Goal: Task Accomplishment & Management: Use online tool/utility

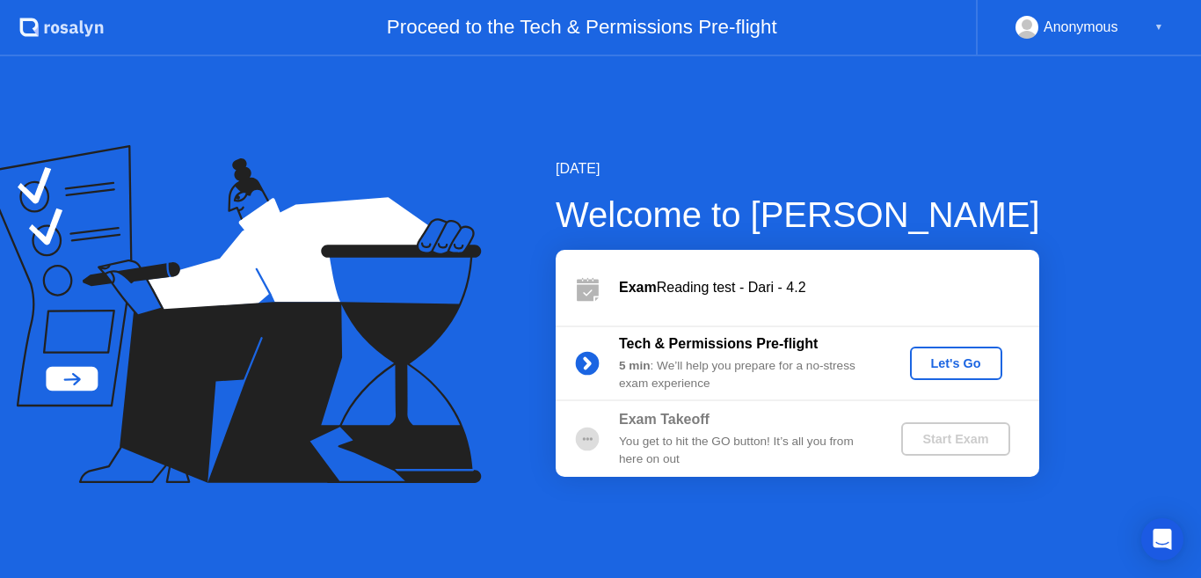
click at [929, 361] on div "Let's Go" at bounding box center [956, 363] width 78 height 14
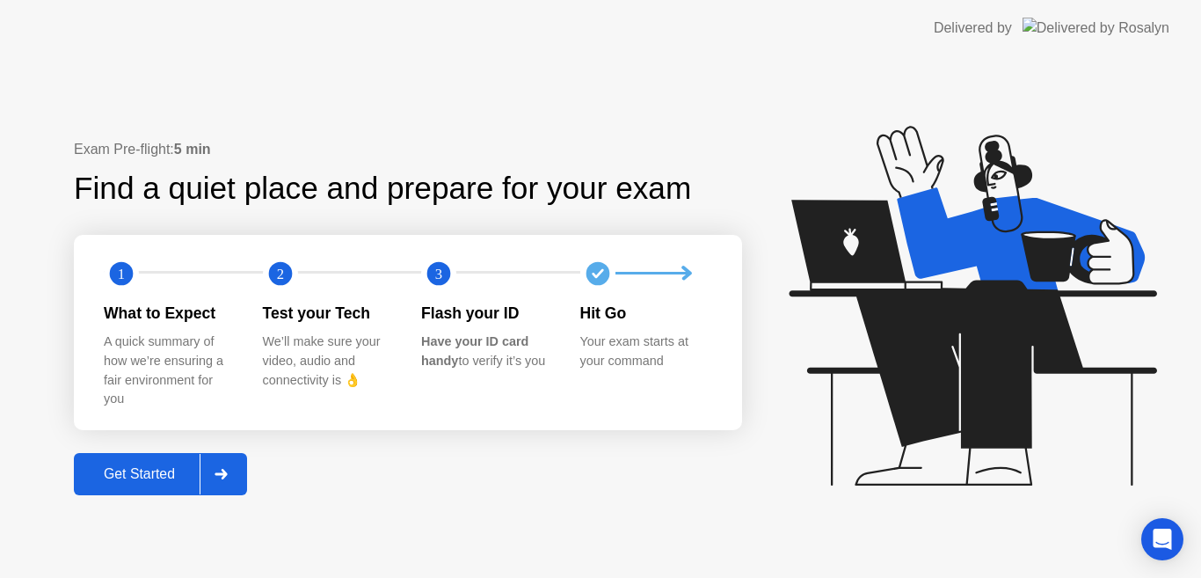
click at [163, 469] on div "Get Started" at bounding box center [139, 474] width 120 height 16
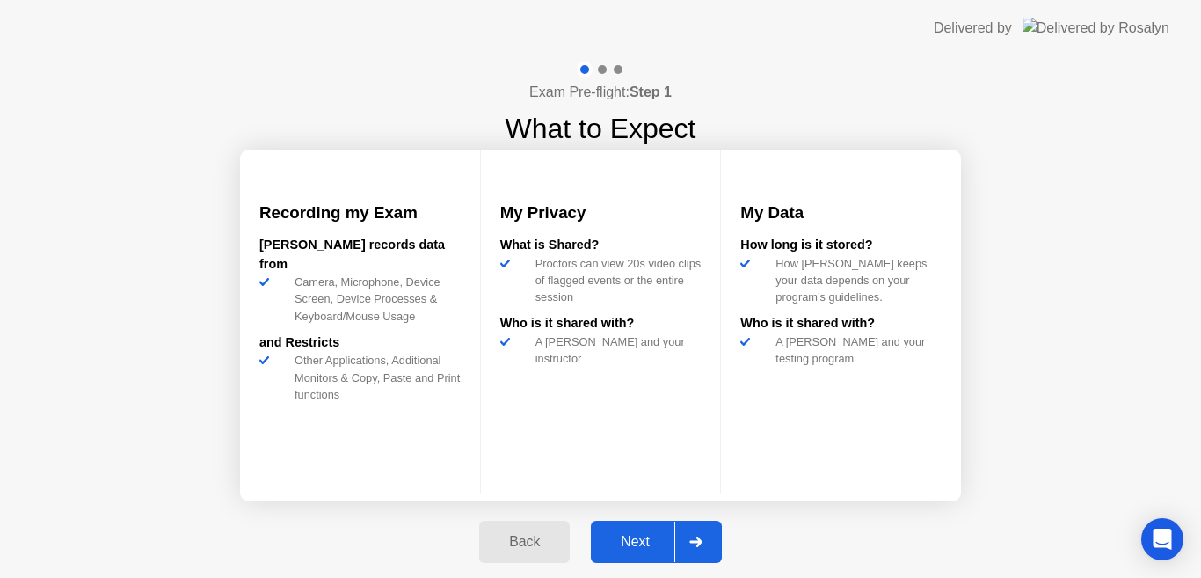
click at [652, 545] on div "Next" at bounding box center [635, 542] width 78 height 16
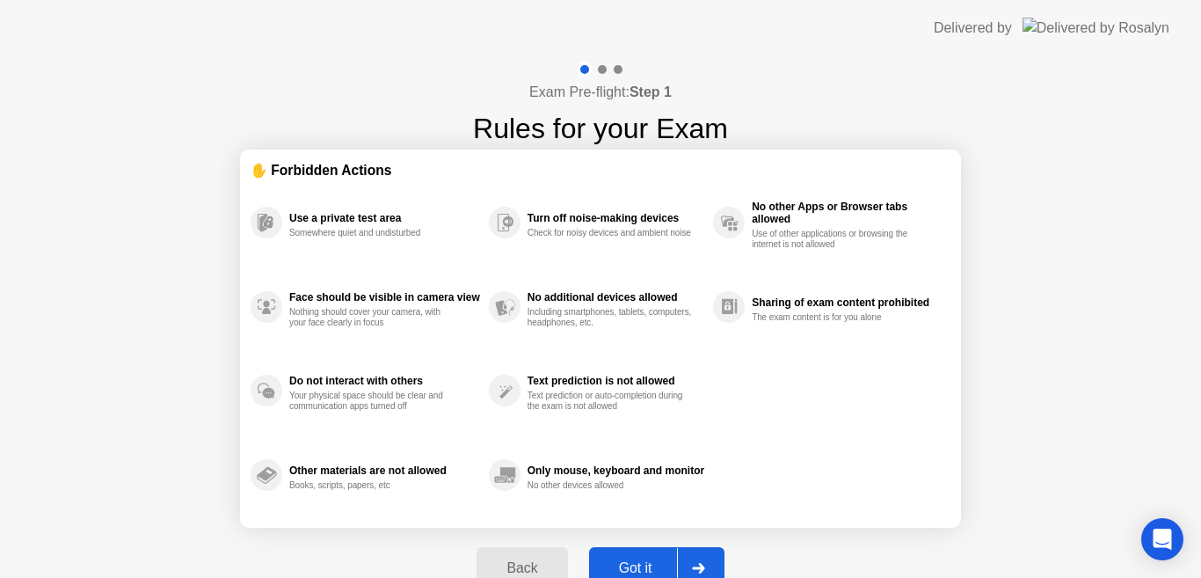
click at [652, 551] on button "Got it" at bounding box center [656, 568] width 135 height 42
select select "**********"
select select "*******"
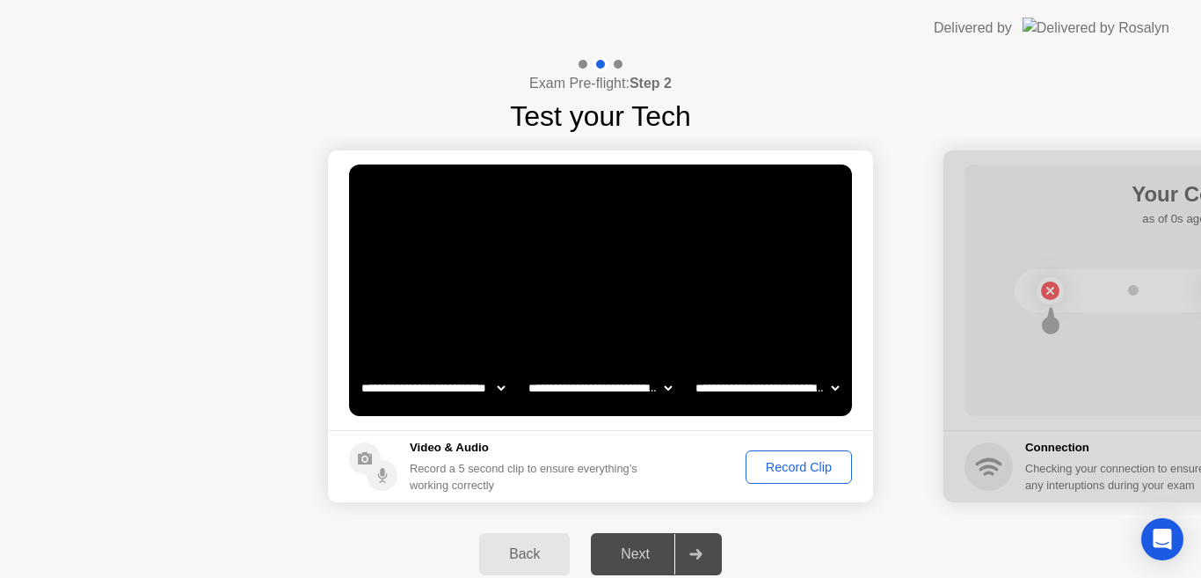
click at [807, 464] on div "Record Clip" at bounding box center [799, 467] width 94 height 14
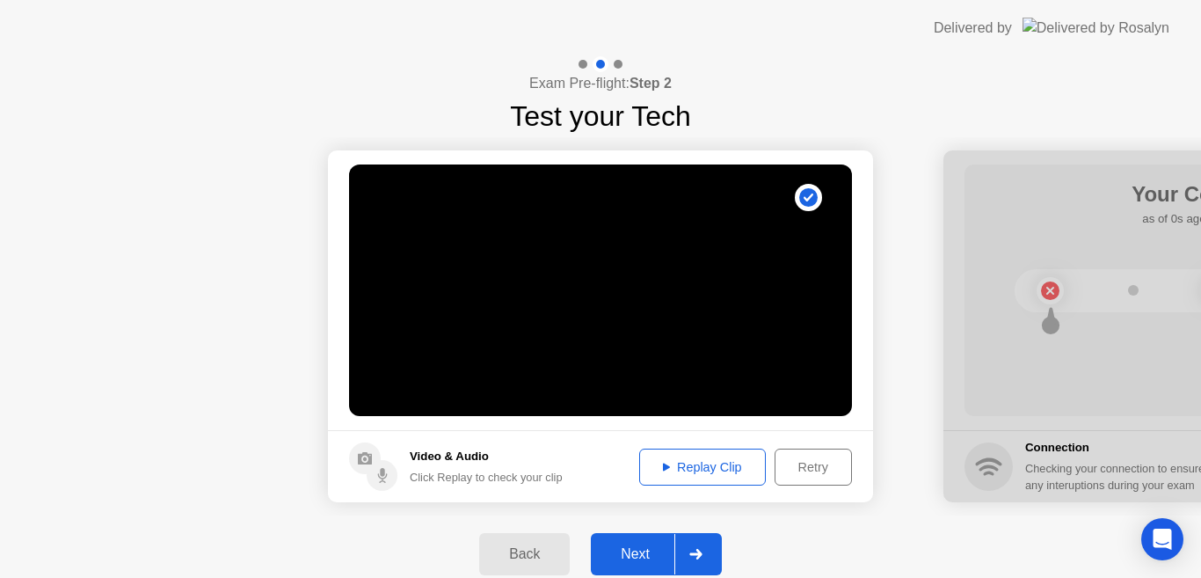
click at [648, 550] on div "Next" at bounding box center [635, 554] width 78 height 16
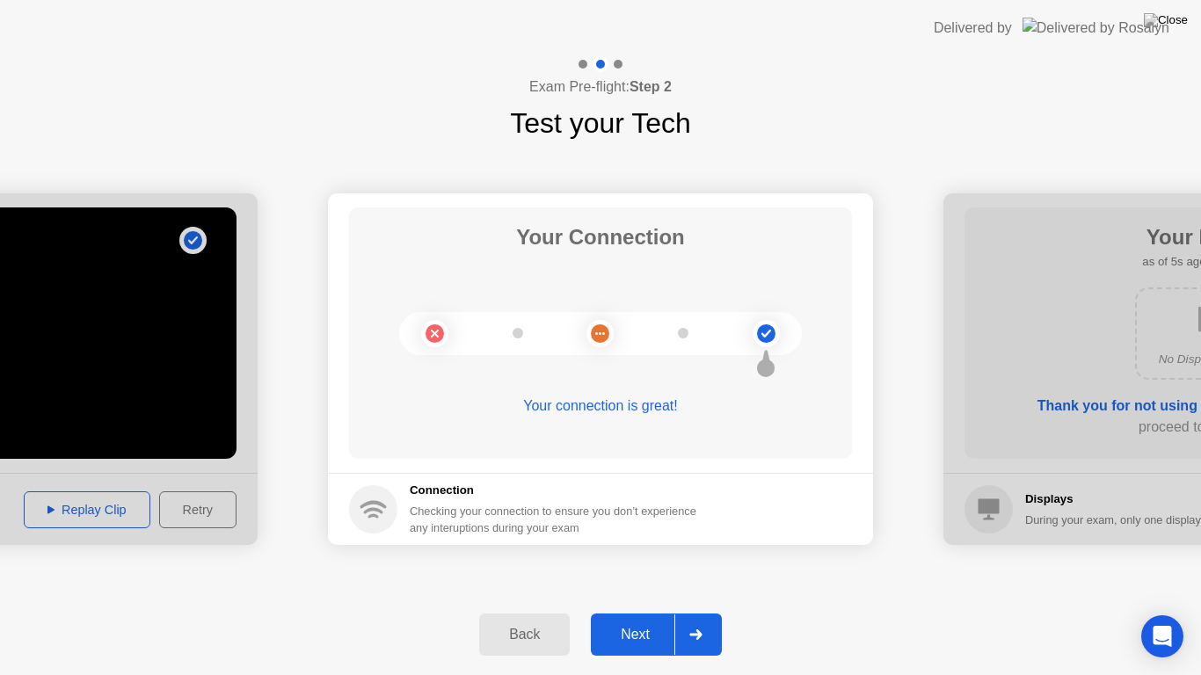
click at [642, 577] on div "Next" at bounding box center [635, 635] width 78 height 16
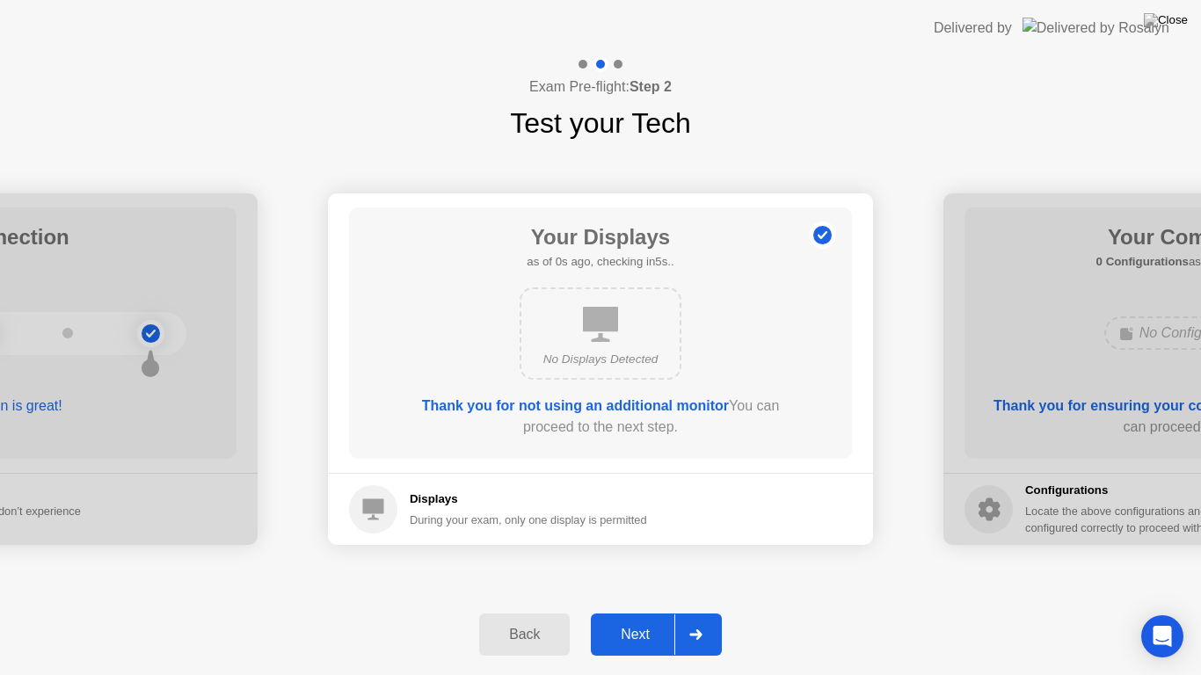
click at [642, 577] on div "Next" at bounding box center [635, 635] width 78 height 16
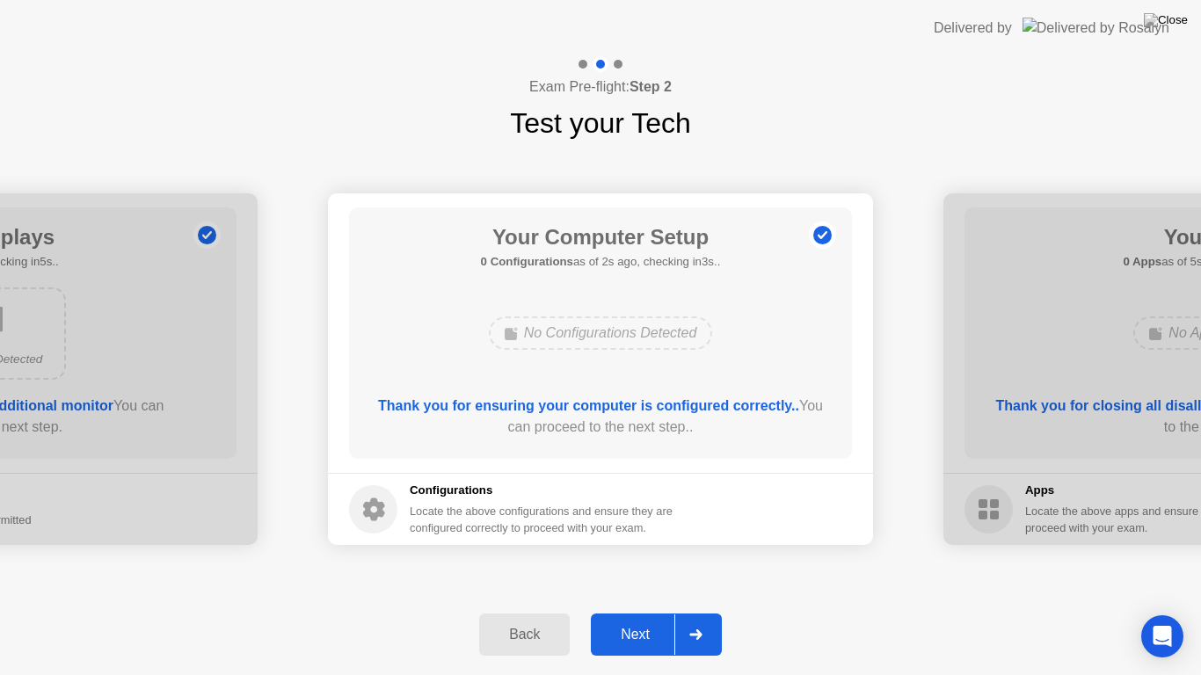
click at [642, 577] on div "Next" at bounding box center [635, 635] width 78 height 16
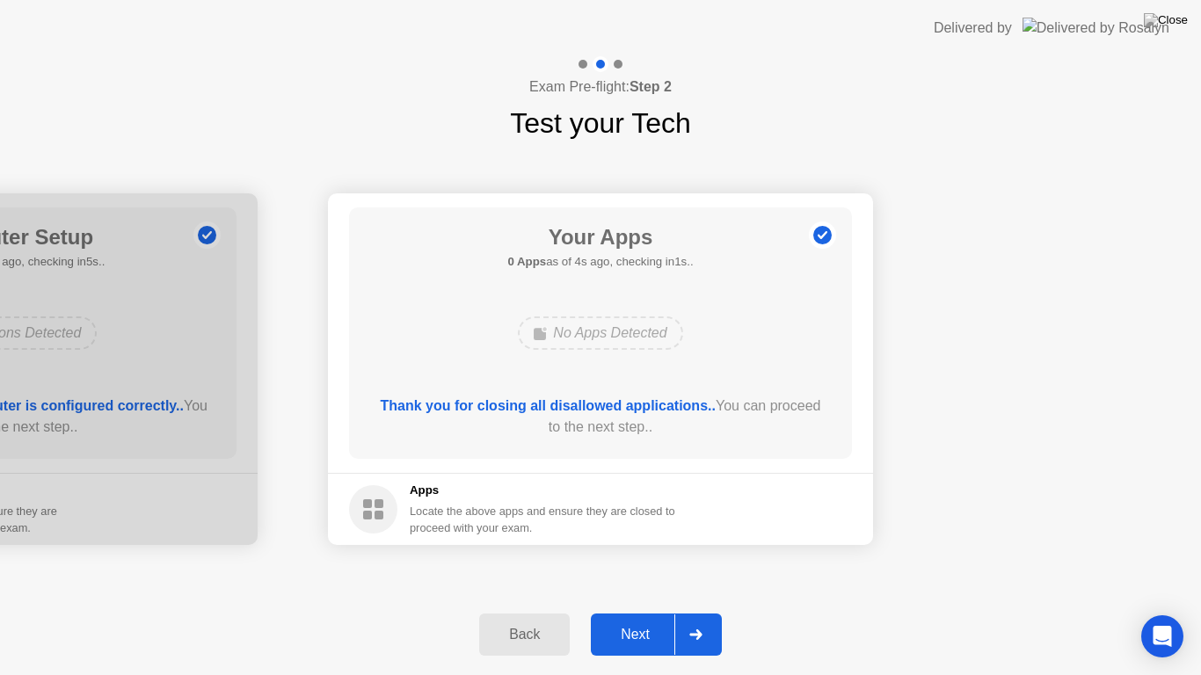
click at [642, 577] on div "Next" at bounding box center [635, 635] width 78 height 16
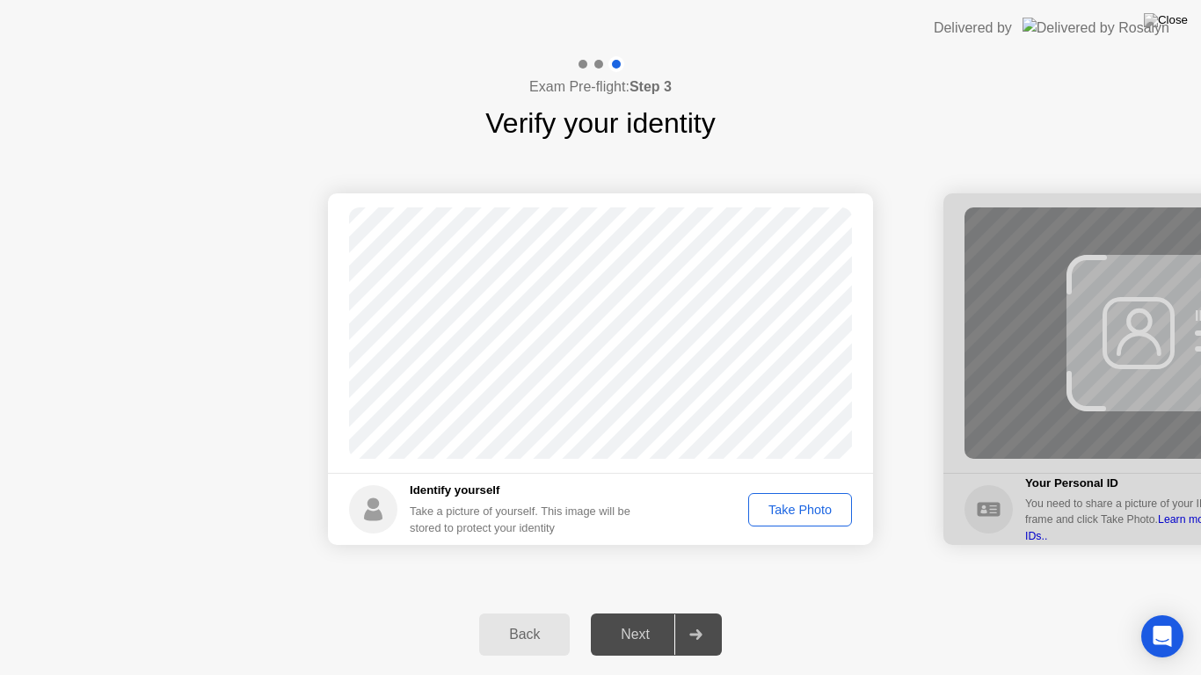
click at [785, 507] on div "Take Photo" at bounding box center [800, 510] width 91 height 14
click at [638, 577] on div "Next" at bounding box center [635, 635] width 78 height 16
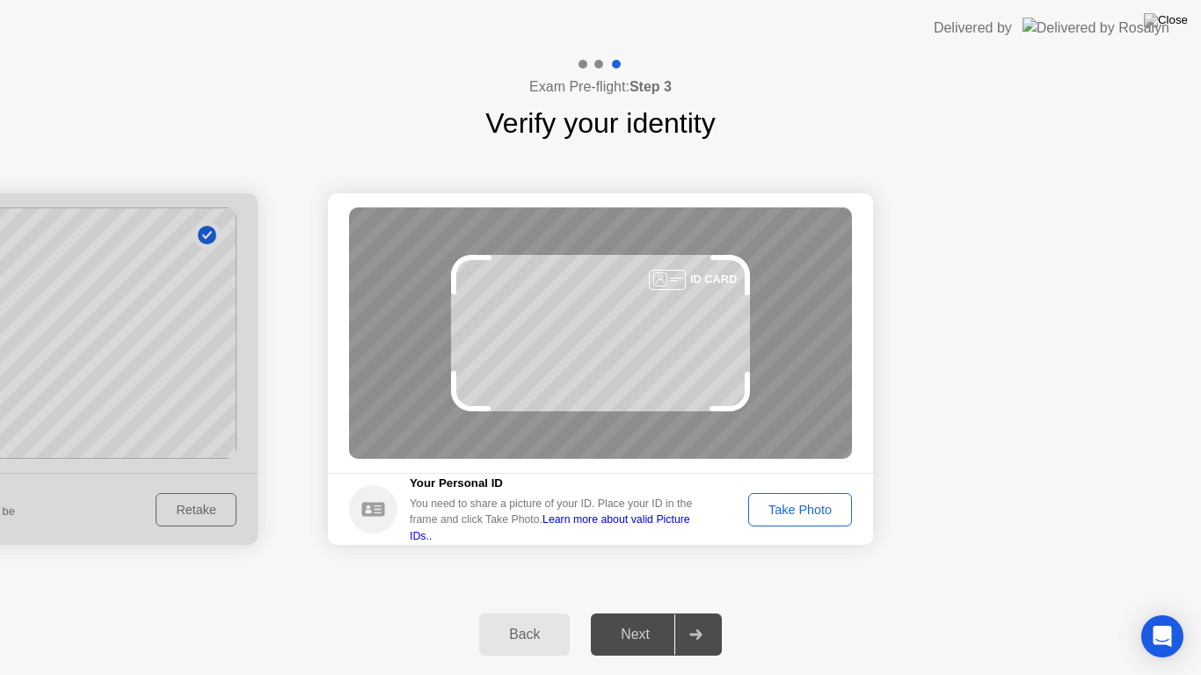
click at [789, 508] on div "Take Photo" at bounding box center [800, 510] width 91 height 14
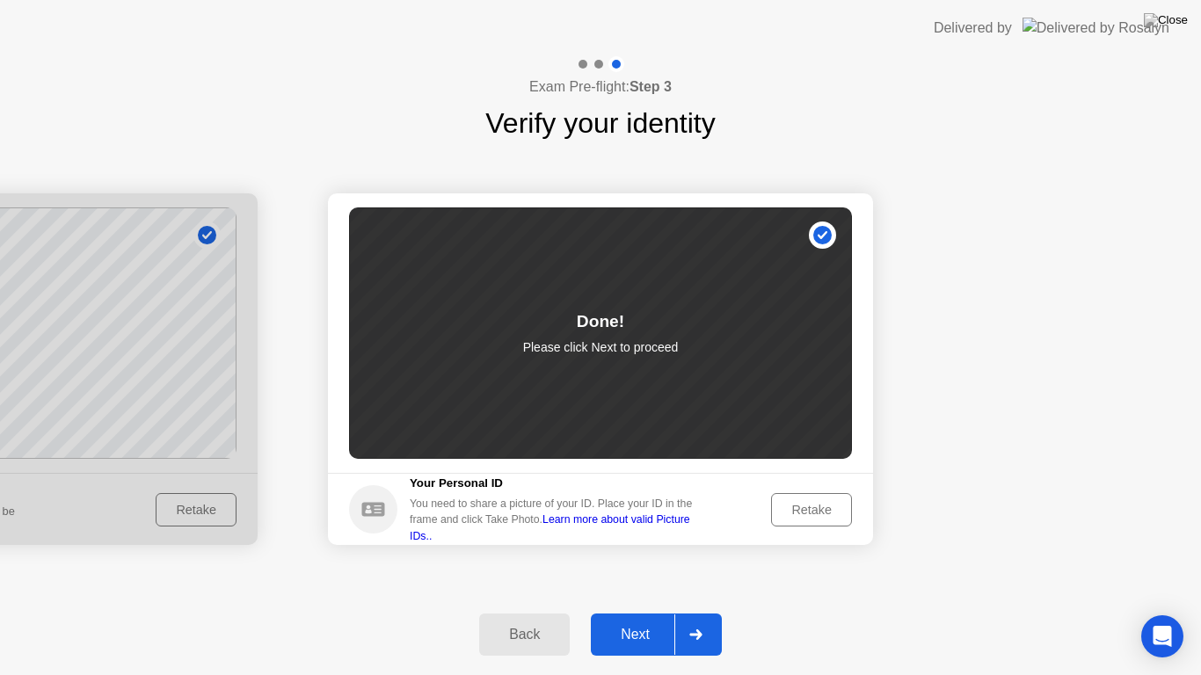
click at [632, 577] on div "Next" at bounding box center [635, 635] width 78 height 16
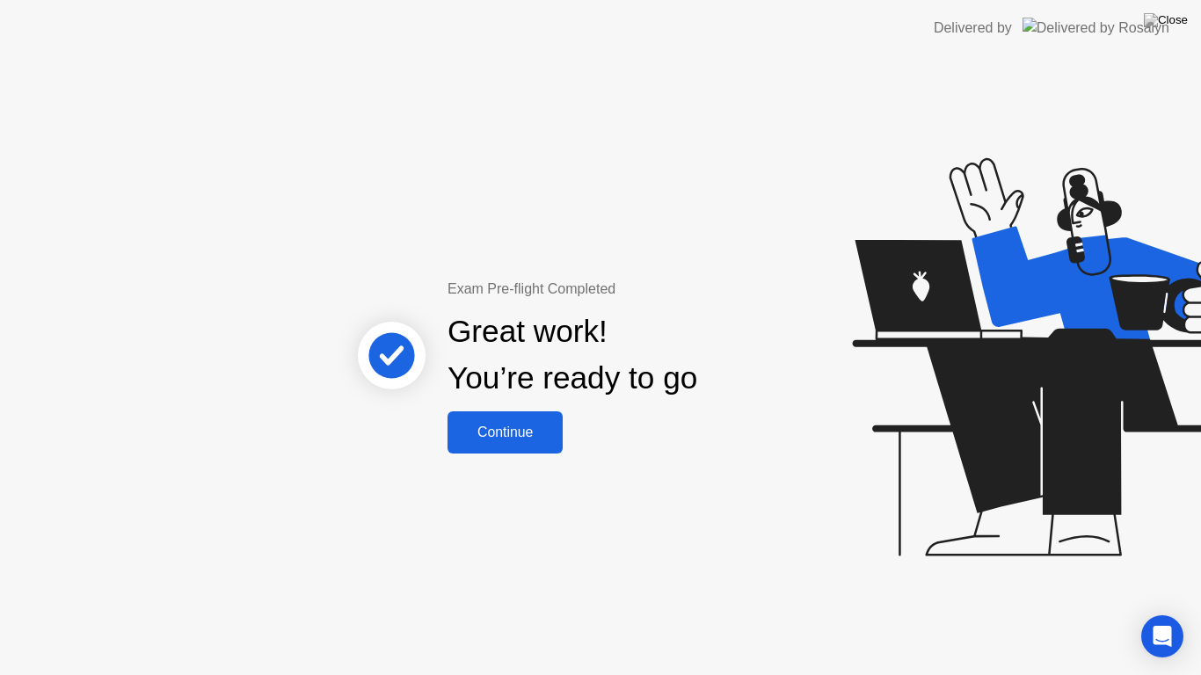
click at [514, 435] on div "Continue" at bounding box center [505, 433] width 105 height 16
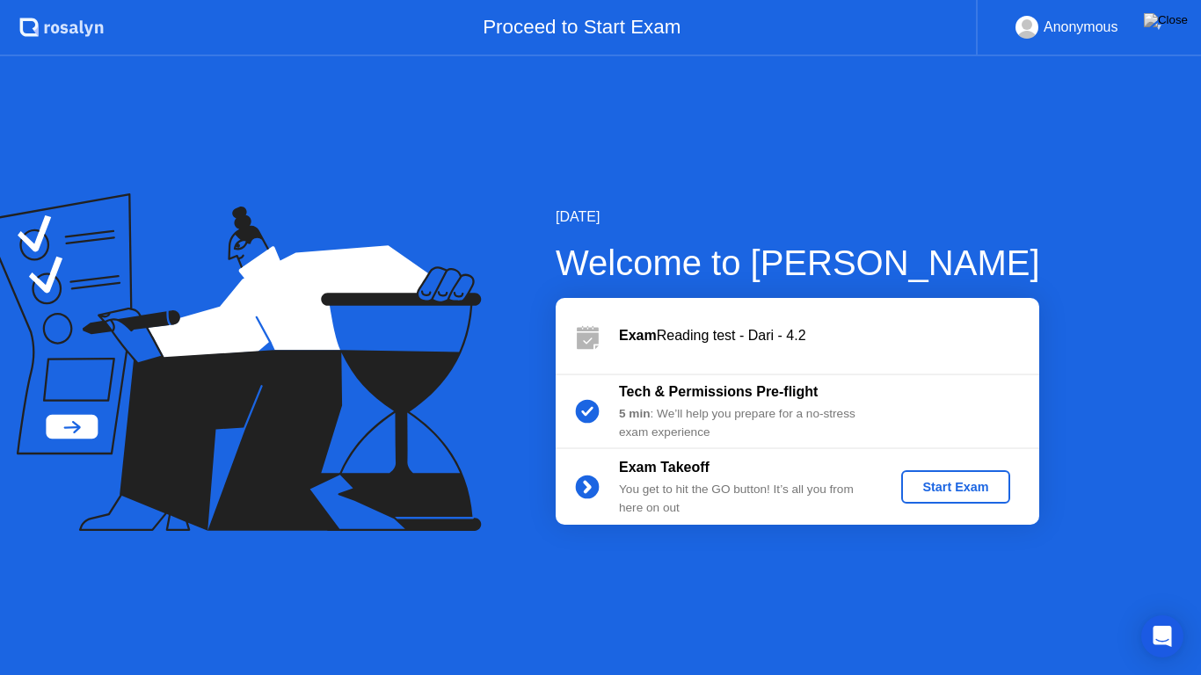
click at [945, 486] on div "Start Exam" at bounding box center [955, 487] width 94 height 14
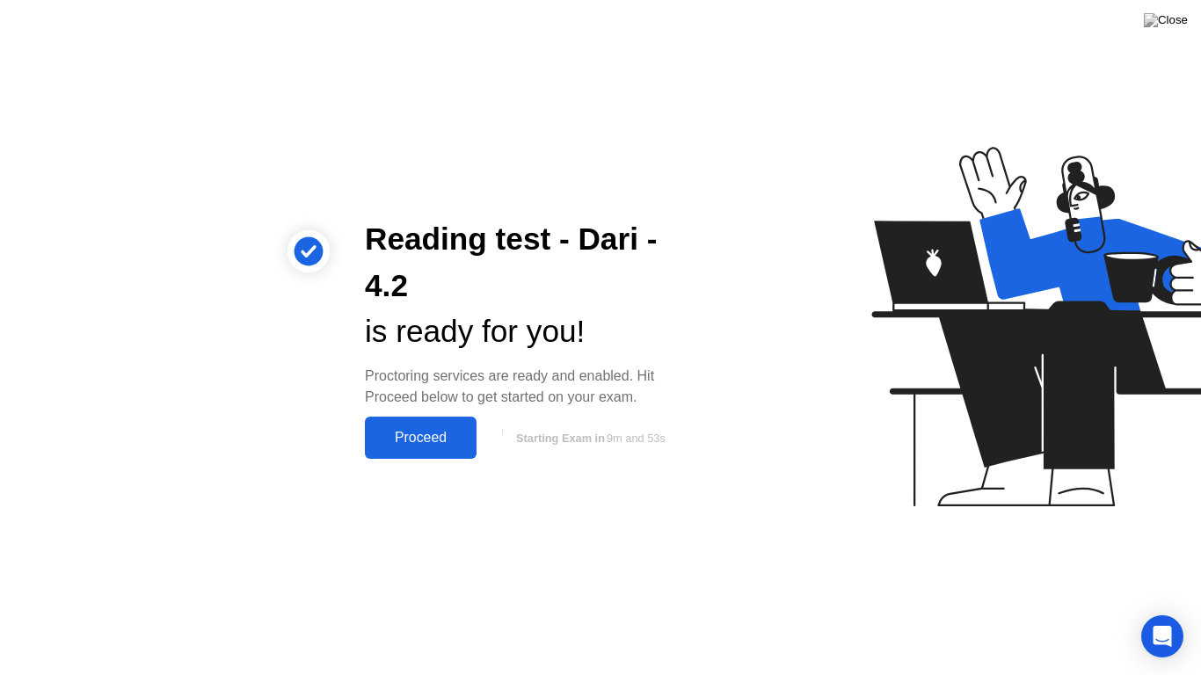
click at [438, 431] on div "Proceed" at bounding box center [420, 438] width 101 height 16
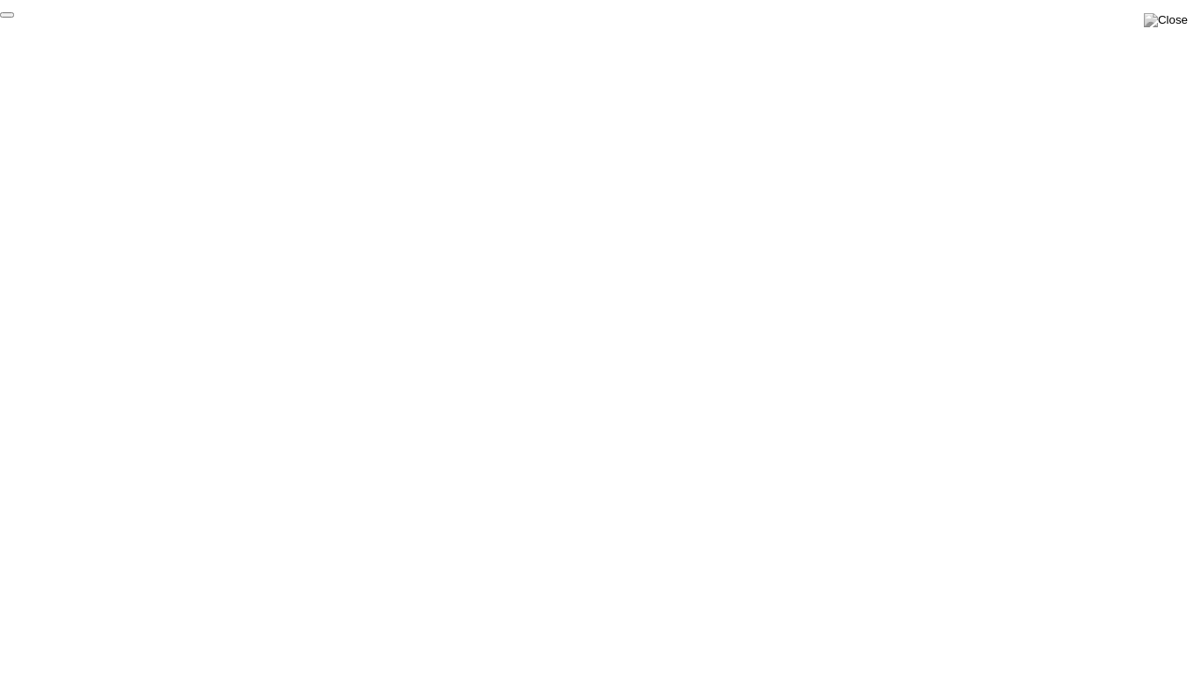
click div "End Proctoring Session"
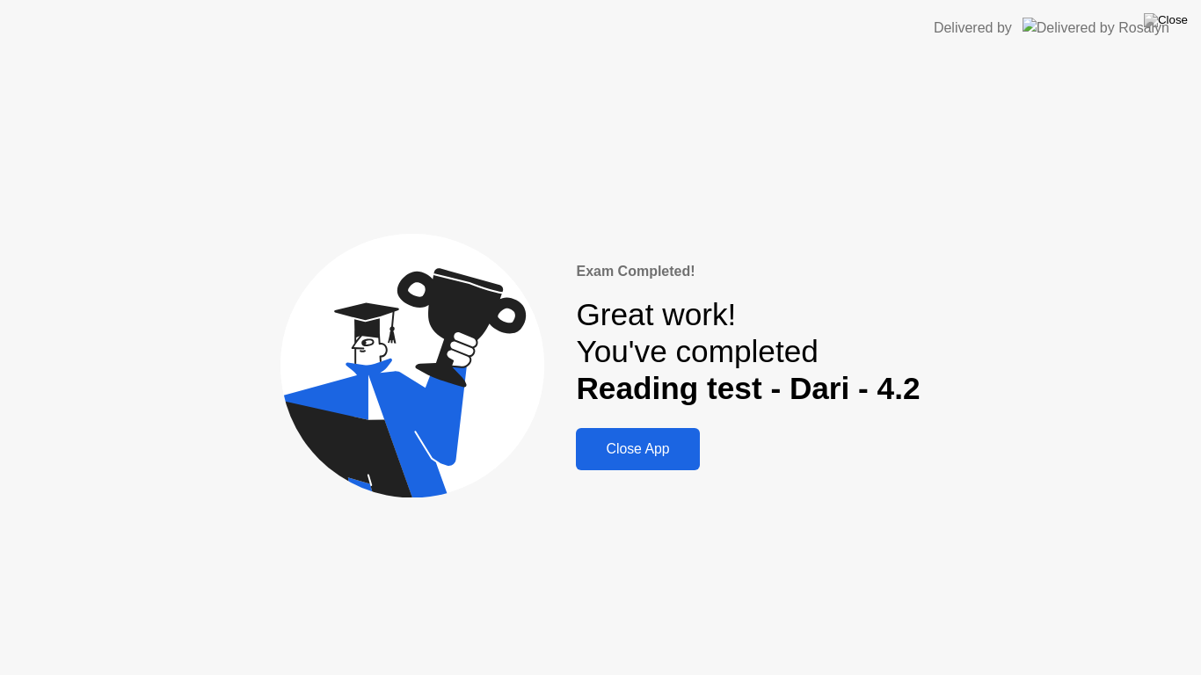
click at [661, 450] on div "Close App" at bounding box center [637, 449] width 113 height 16
